Goal: Navigation & Orientation: Find specific page/section

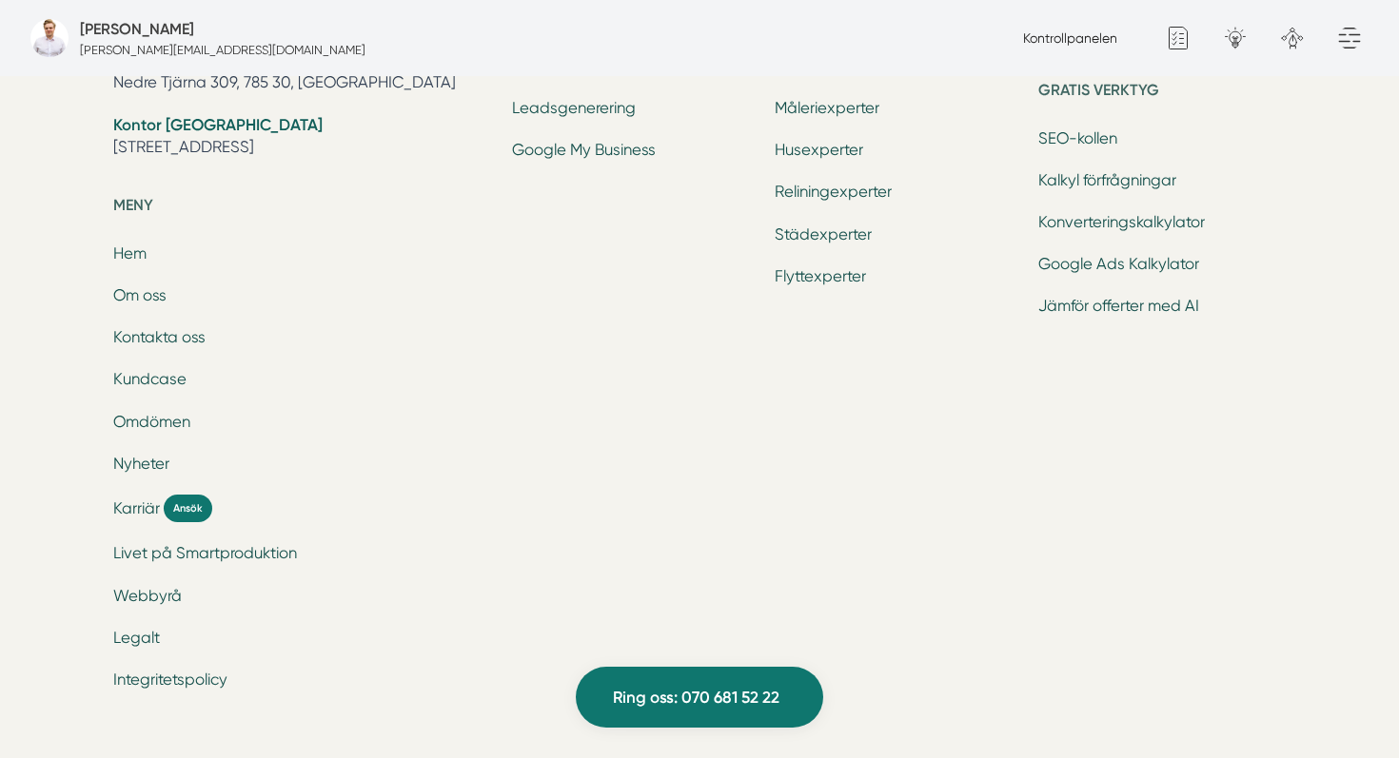
scroll to position [6385, 0]
click at [155, 302] on link "Om oss" at bounding box center [139, 298] width 53 height 18
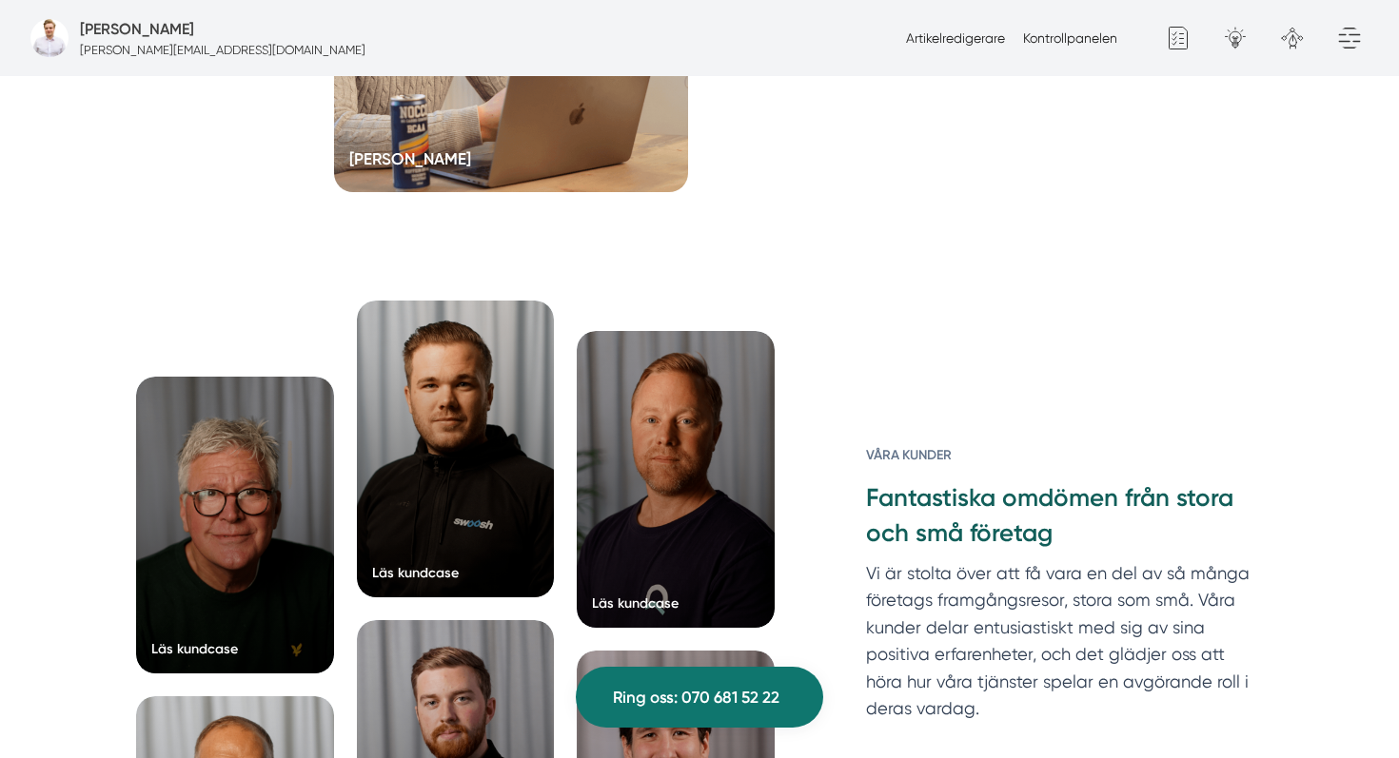
scroll to position [3844, 0]
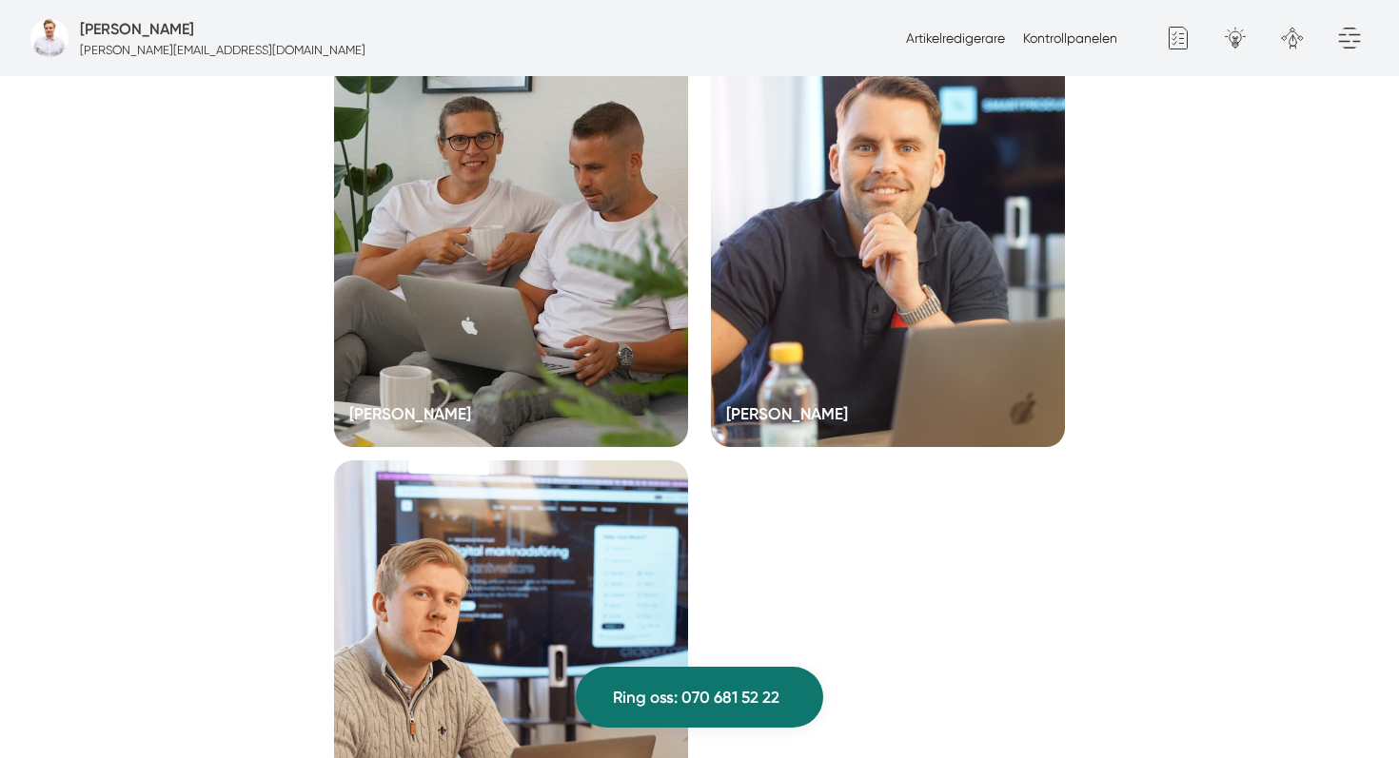
click at [467, 548] on div at bounding box center [511, 670] width 354 height 419
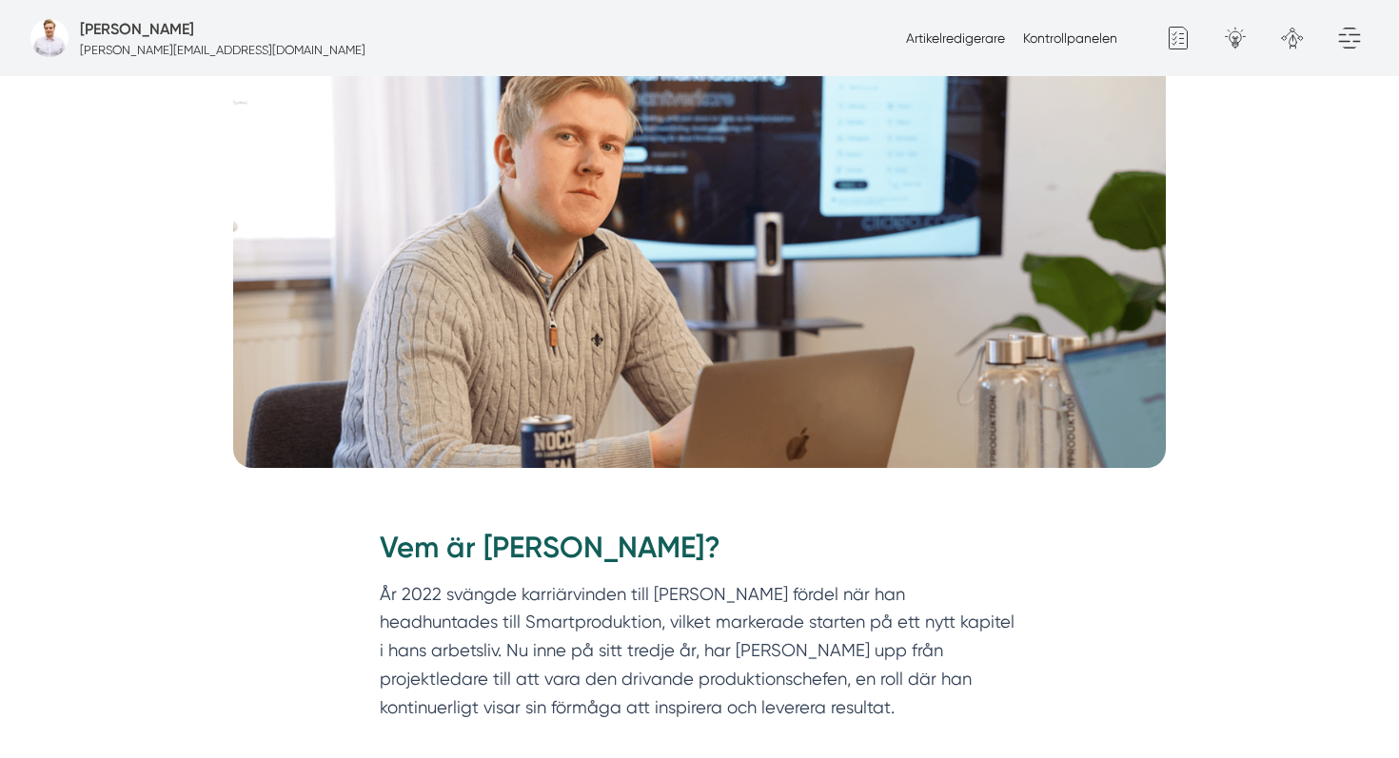
scroll to position [363, 0]
